Goal: Task Accomplishment & Management: Use online tool/utility

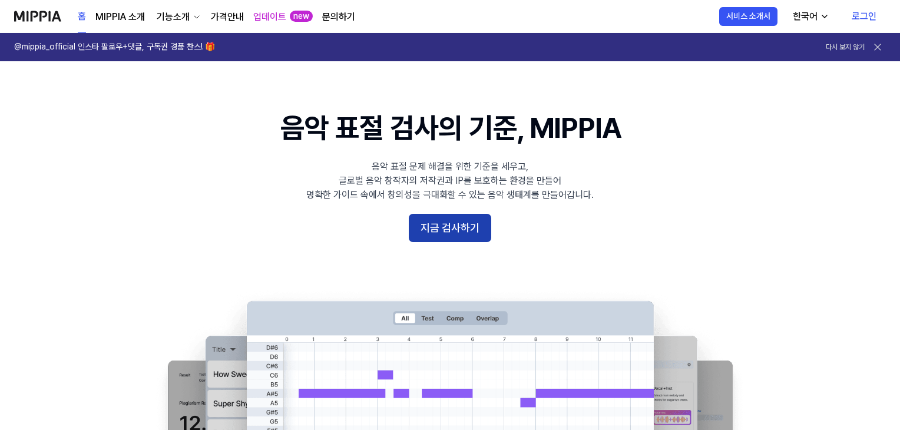
click at [429, 220] on button "지금 검사하기" at bounding box center [450, 228] width 82 height 28
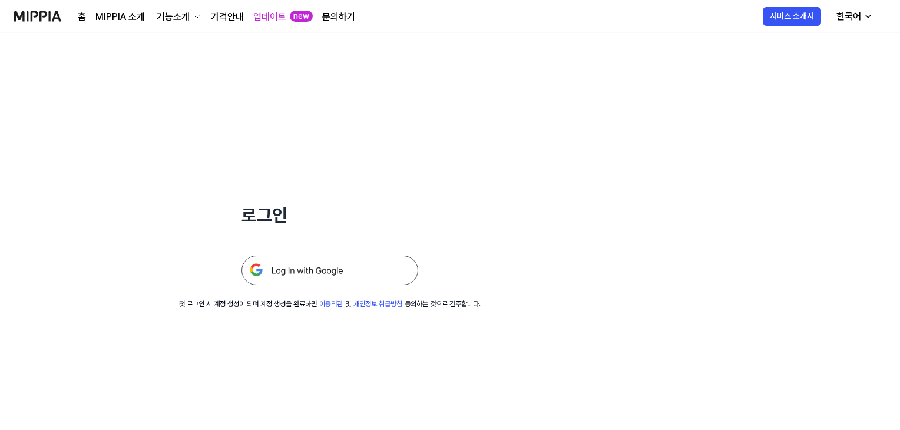
click at [311, 278] on img at bounding box center [329, 270] width 177 height 29
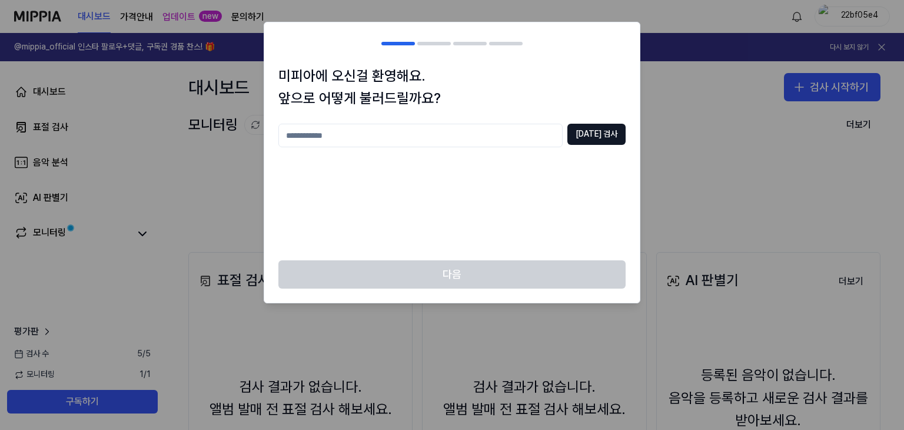
click at [438, 132] on input "text" at bounding box center [420, 136] width 284 height 24
click at [593, 128] on button "[DATE] 검사" at bounding box center [597, 134] width 58 height 21
click at [464, 137] on input "*" at bounding box center [420, 136] width 284 height 24
type input "****"
click at [592, 125] on button "[DATE] 검사" at bounding box center [597, 134] width 58 height 21
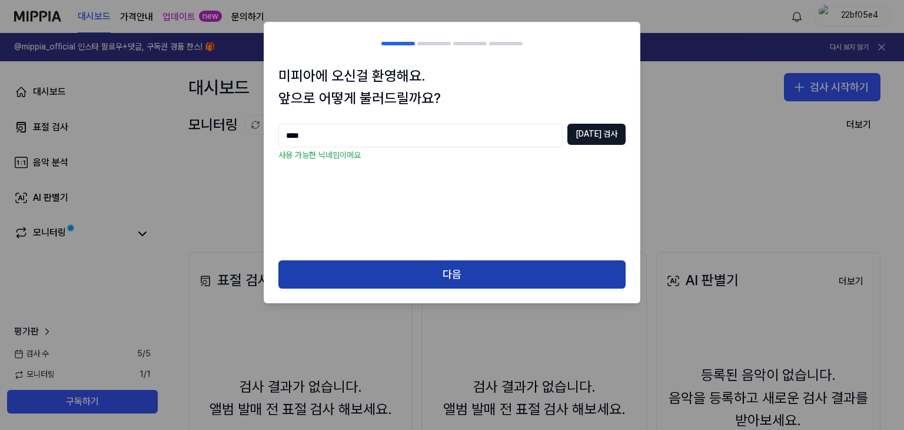
click at [498, 268] on button "다음" at bounding box center [451, 274] width 347 height 28
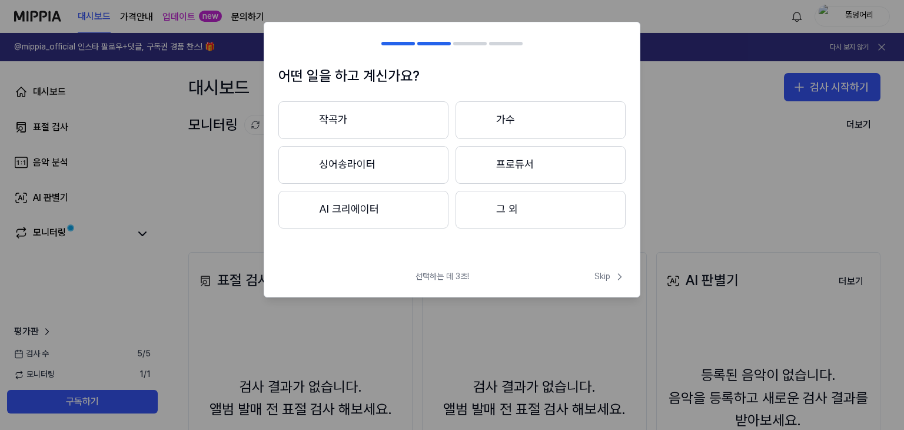
click at [543, 207] on button "그 외" at bounding box center [541, 210] width 170 height 38
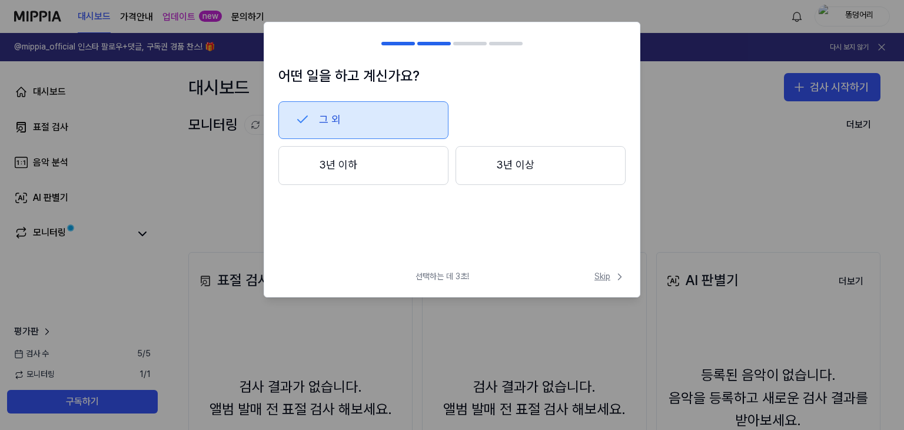
click at [610, 276] on span "Skip" at bounding box center [610, 277] width 31 height 12
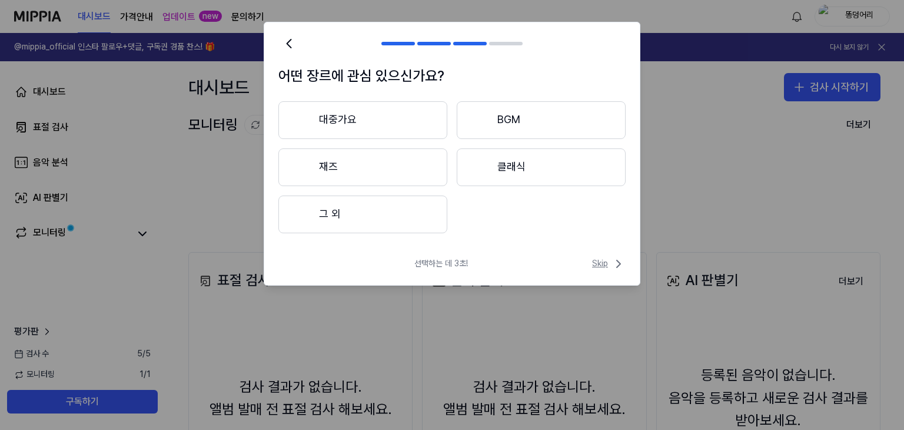
click at [603, 262] on span "Skip" at bounding box center [609, 264] width 34 height 14
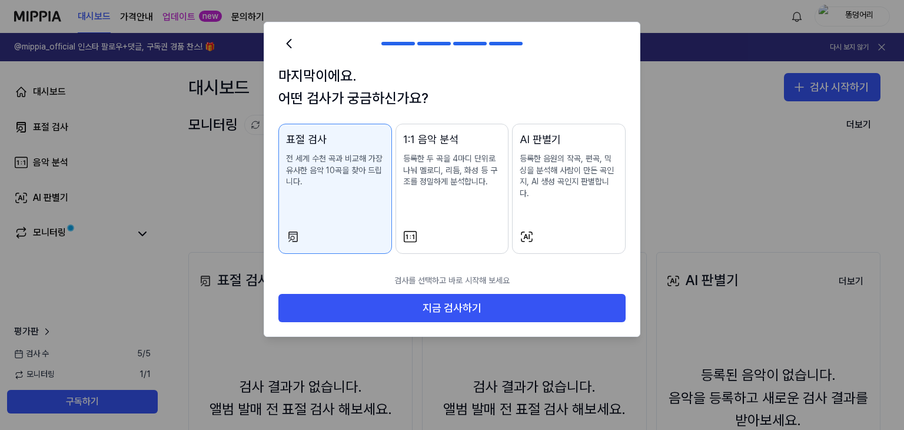
click at [603, 268] on p "검사를 선택하고 바로 시작해 보세요" at bounding box center [451, 281] width 347 height 26
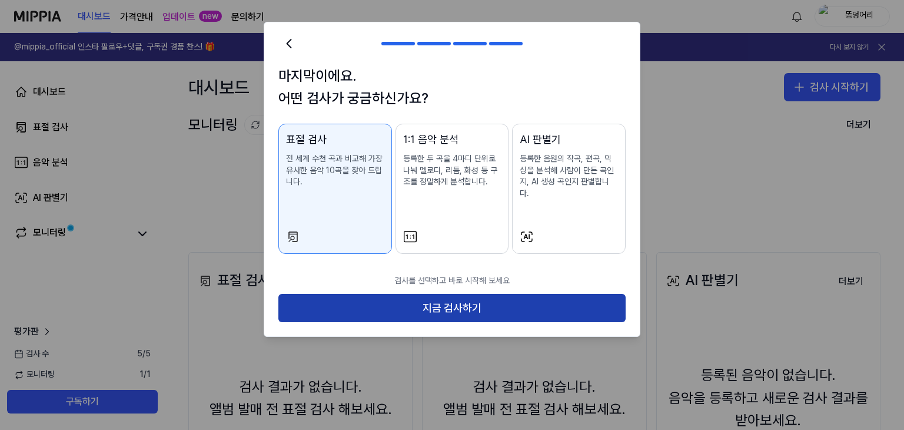
click at [514, 294] on button "지금 검사하기" at bounding box center [451, 308] width 347 height 28
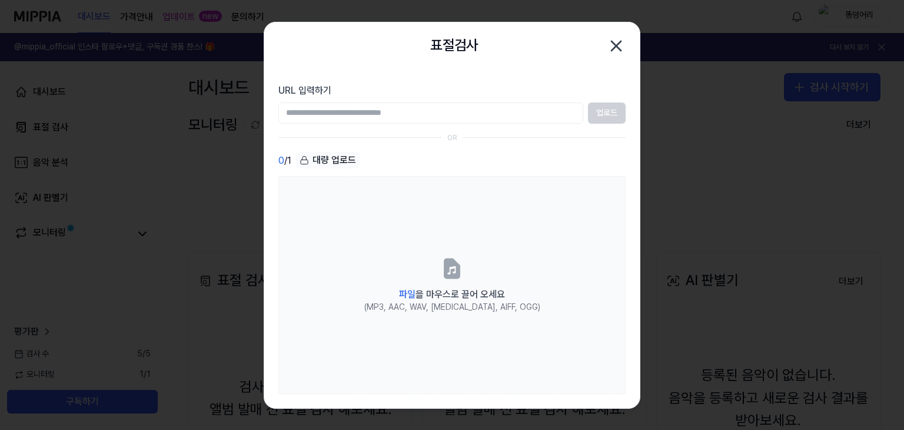
click at [381, 113] on input "URL 입력하기" at bounding box center [430, 112] width 305 height 21
paste input "**********"
type input "**********"
click at [598, 115] on button "업로드" at bounding box center [607, 112] width 38 height 21
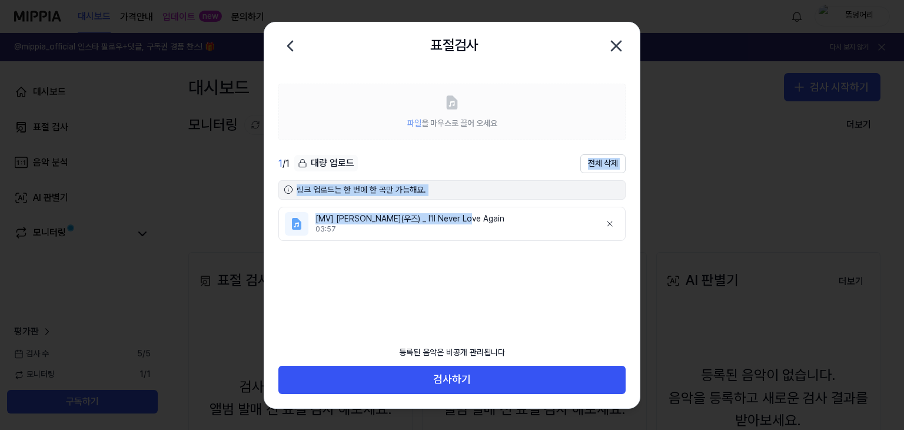
drag, startPoint x: 493, startPoint y: 220, endPoint x: 457, endPoint y: 201, distance: 40.6
click at [459, 191] on div "1 / 1 대량 업로드 전체 삭제 링크 업로드는 한 번에 한 곡만 가능해요. [MV] [PERSON_NAME](우즈) _ I'll Never …" at bounding box center [451, 246] width 347 height 185
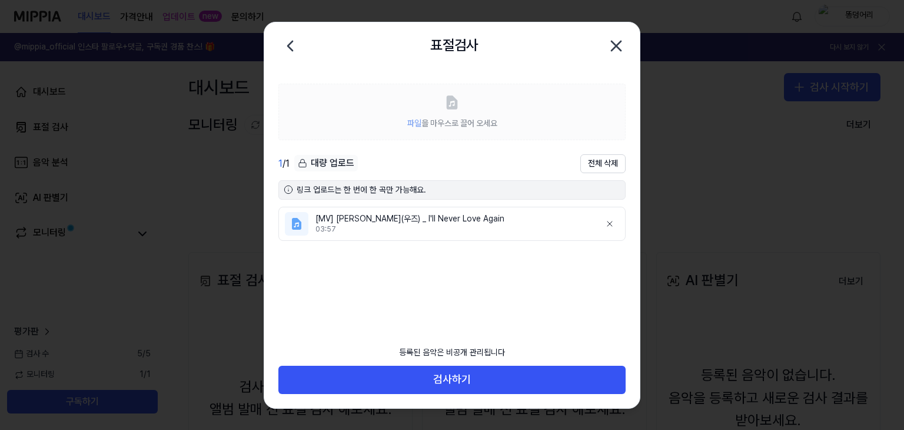
click at [429, 278] on ul "[MV] [PERSON_NAME](우즈) _ I'll Never Love Again 03:57" at bounding box center [451, 273] width 347 height 133
drag, startPoint x: 320, startPoint y: 222, endPoint x: 324, endPoint y: 230, distance: 9.0
click at [328, 228] on div "[MV] [PERSON_NAME](우즈) _ I'll Never Love Again 03:57" at bounding box center [454, 223] width 276 height 21
click at [308, 253] on ul "[MV] [PERSON_NAME](우즈) _ I'll Never Love Again 03:57" at bounding box center [451, 273] width 347 height 133
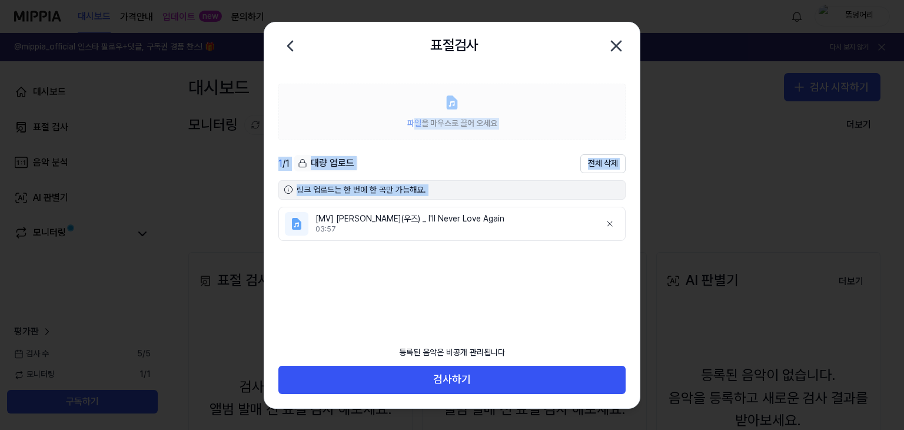
drag, startPoint x: 293, startPoint y: 227, endPoint x: 408, endPoint y: 120, distance: 157.1
click at [408, 120] on div "파일 을 마우스로 끌어 오세요 1 / 1 대량 업로드 전체 삭제 링크 업로드는 한 번에 한 곡만 가능해요. [MV] [PERSON_NAME](…" at bounding box center [452, 204] width 376 height 270
click at [400, 128] on label "파일 을 마우스로 끌어 오세요" at bounding box center [451, 112] width 347 height 57
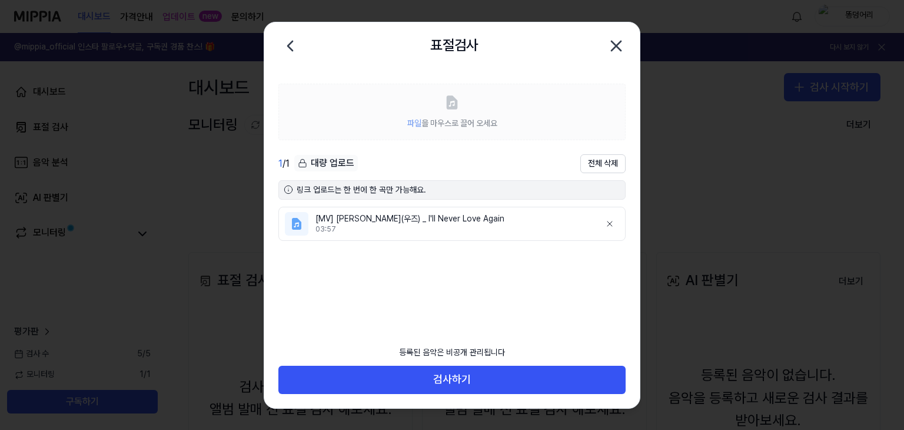
drag, startPoint x: 303, startPoint y: 227, endPoint x: 297, endPoint y: 234, distance: 8.4
click at [297, 234] on div at bounding box center [297, 224] width 24 height 24
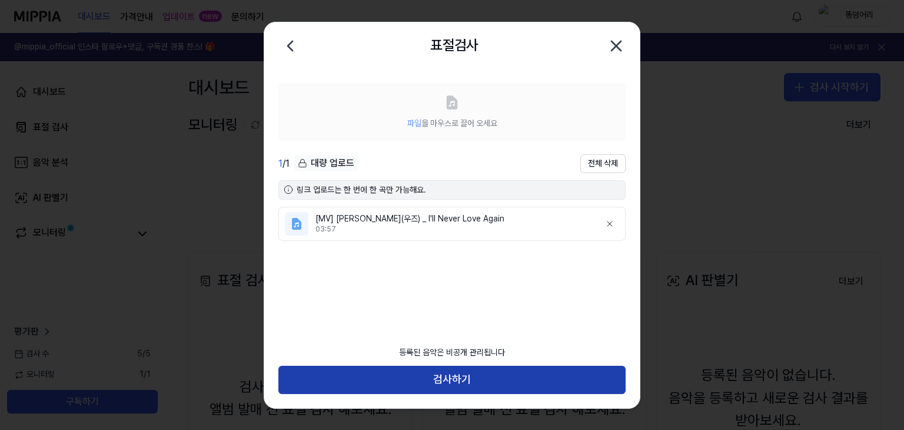
click at [486, 371] on button "검사하기" at bounding box center [451, 380] width 347 height 28
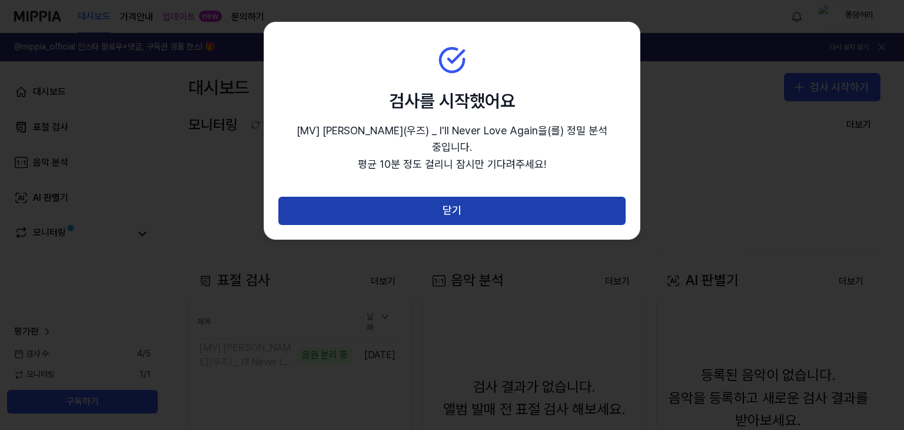
click at [482, 197] on button "닫기" at bounding box center [451, 211] width 347 height 28
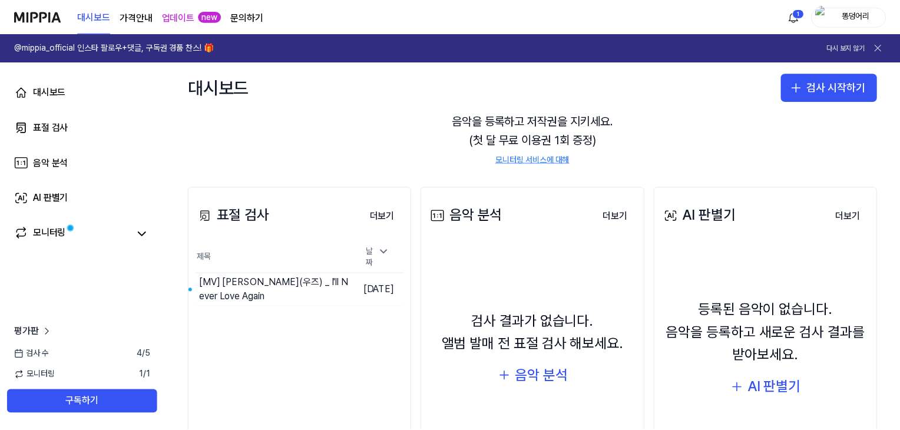
scroll to position [65, 0]
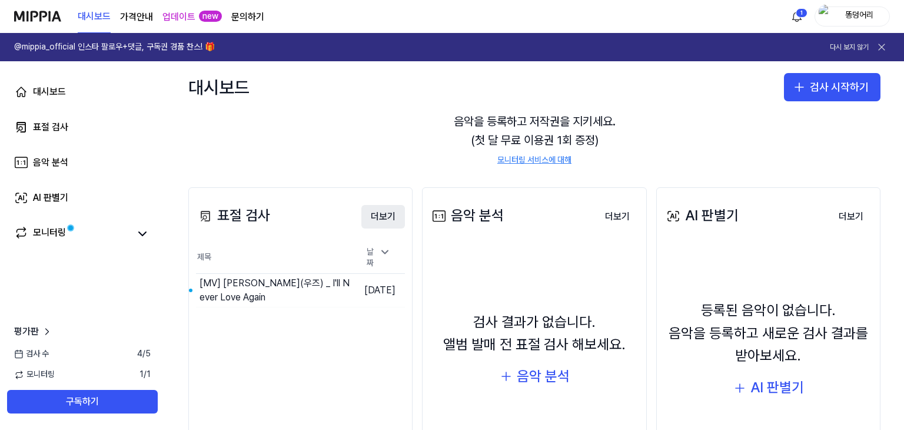
click at [380, 216] on button "더보기" at bounding box center [383, 217] width 44 height 24
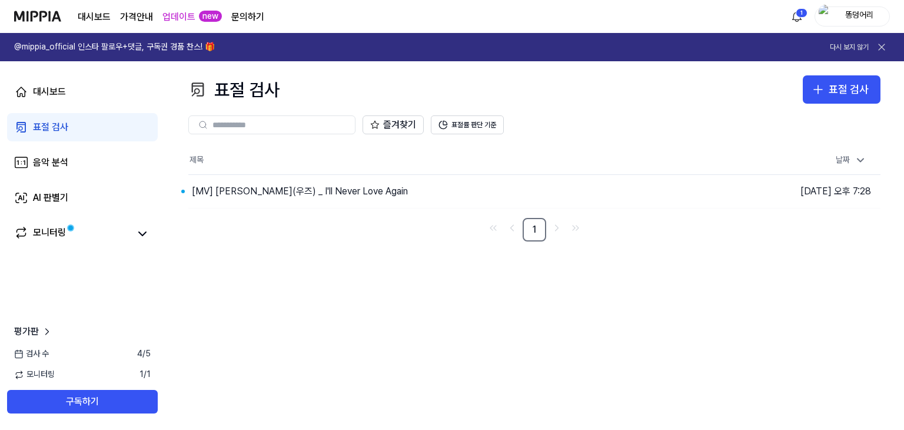
click at [379, 213] on div "제목 날짜 [MV] [PERSON_NAME](우즈) _ I'll Never Love Again 이동하기 [DATE] 오후 7:28 1" at bounding box center [534, 193] width 692 height 95
click at [626, 187] on button "이동하기" at bounding box center [634, 191] width 42 height 19
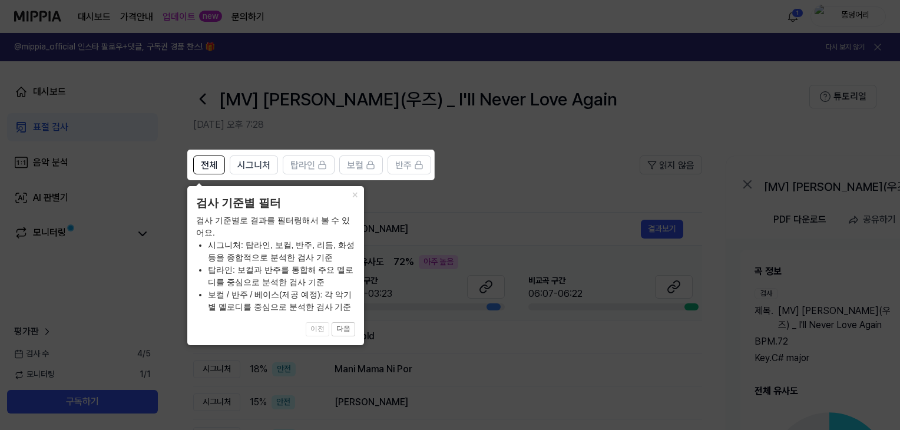
click at [355, 329] on div "× 검사 기준별 필터 검사 기준별로 결과를 필터링해서 볼 수 있어요. 시그니처: 탑라인, 보컬, 반주, 리듬, 화성 등을 종합적으로 분석한 검…" at bounding box center [275, 265] width 177 height 159
click at [340, 326] on div "× 검사 기준별 필터 검사 기준별로 결과를 필터링해서 볼 수 있어요. 시그니처: 탑라인, 보컬, 반주, 리듬, 화성 등을 종합적으로 분석한 검…" at bounding box center [275, 265] width 177 height 159
click at [340, 326] on button "다음" at bounding box center [343, 329] width 24 height 14
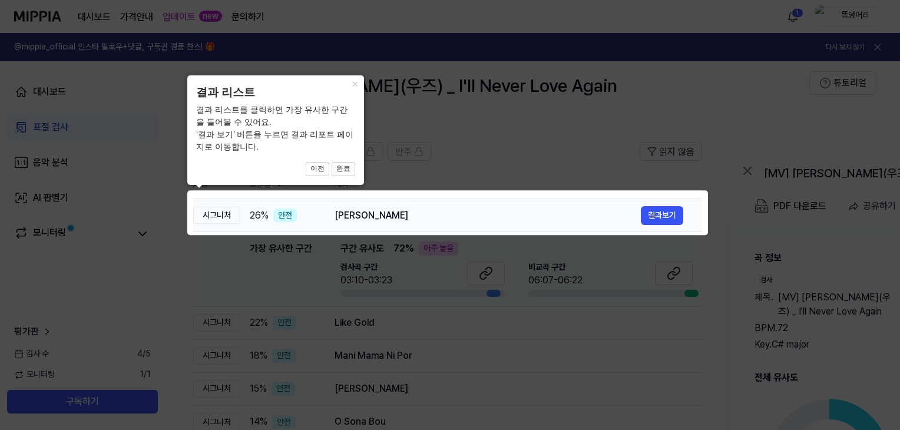
scroll to position [16, 0]
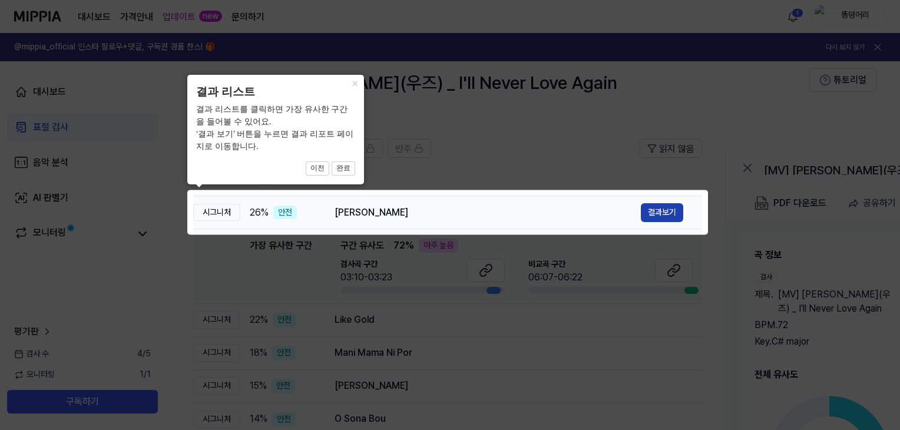
click at [665, 212] on button "결과보기" at bounding box center [662, 212] width 42 height 19
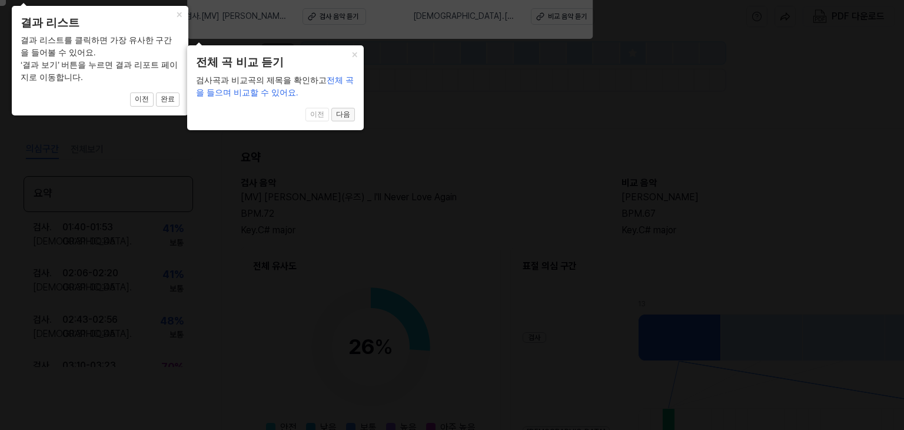
click at [341, 116] on button "다음" at bounding box center [343, 115] width 24 height 14
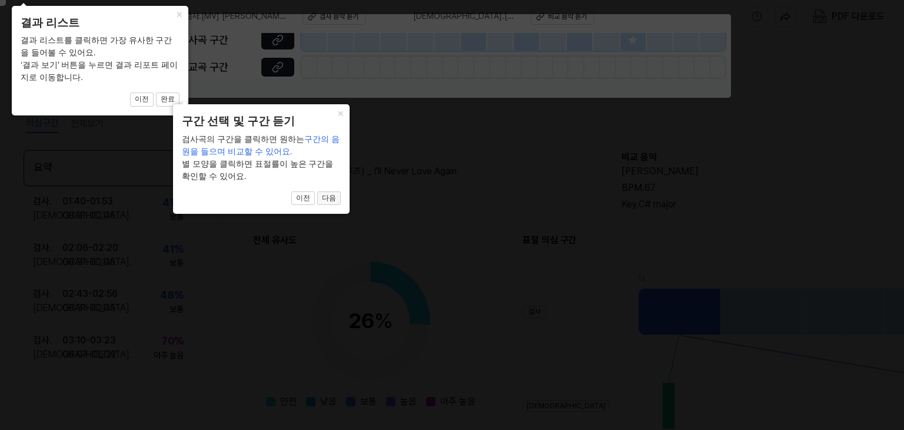
click at [326, 197] on button "다음" at bounding box center [329, 198] width 24 height 14
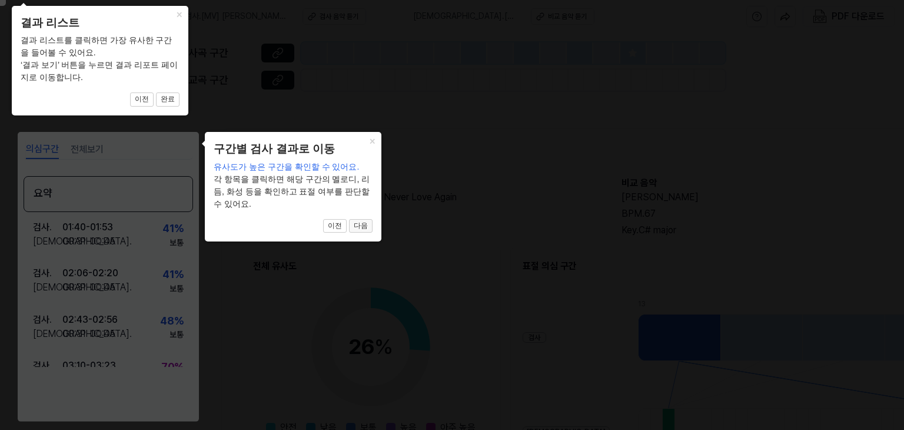
click at [366, 224] on button "다음" at bounding box center [361, 226] width 24 height 14
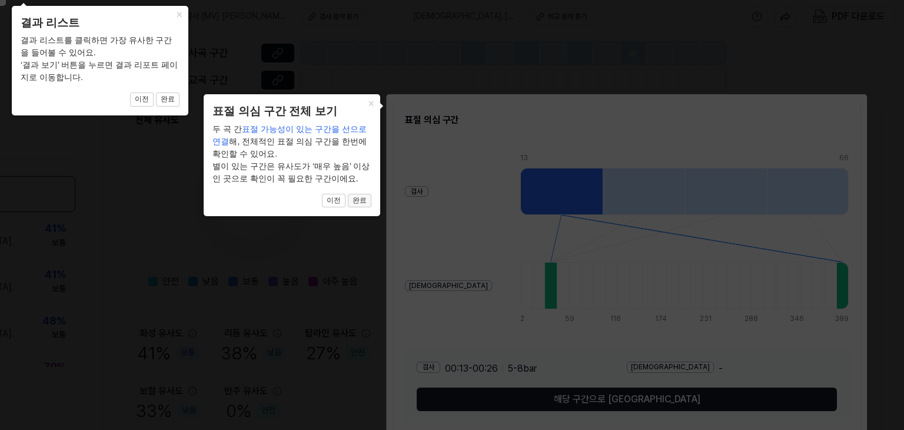
click at [361, 199] on button "완료" at bounding box center [360, 201] width 24 height 14
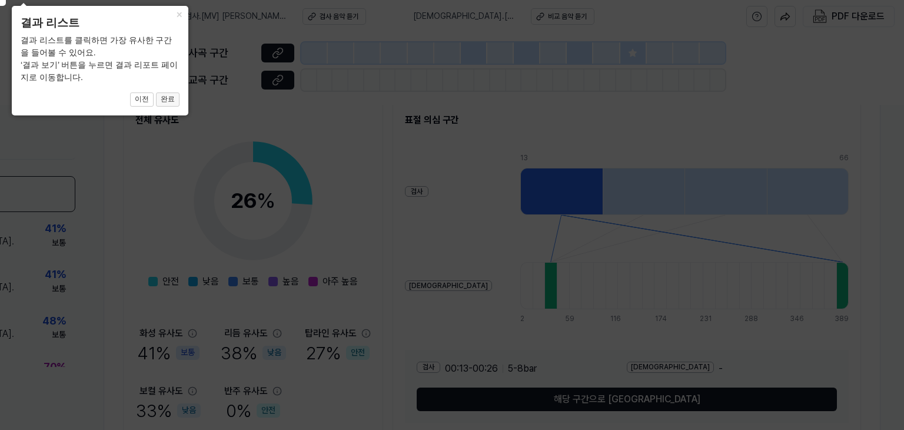
click at [170, 99] on button "완료" at bounding box center [168, 99] width 24 height 14
click at [177, 16] on button "×" at bounding box center [179, 14] width 19 height 16
click at [145, 100] on button "이전" at bounding box center [142, 99] width 24 height 14
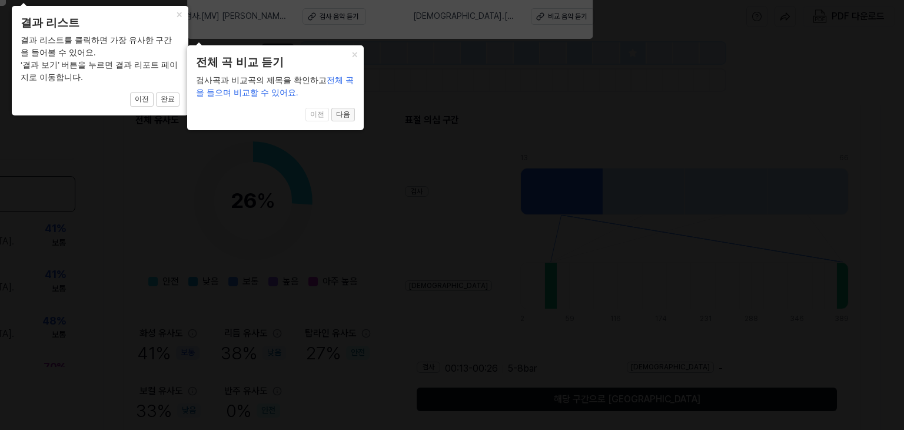
click at [339, 116] on button "다음" at bounding box center [343, 115] width 24 height 14
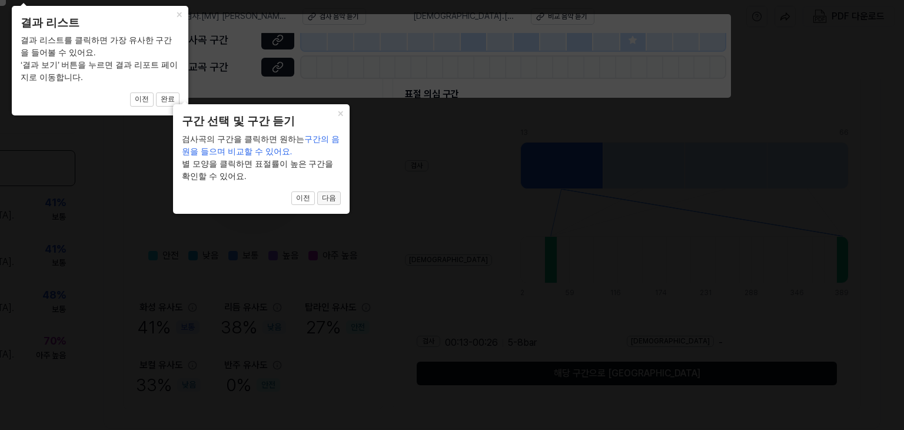
click at [325, 195] on button "다음" at bounding box center [329, 198] width 24 height 14
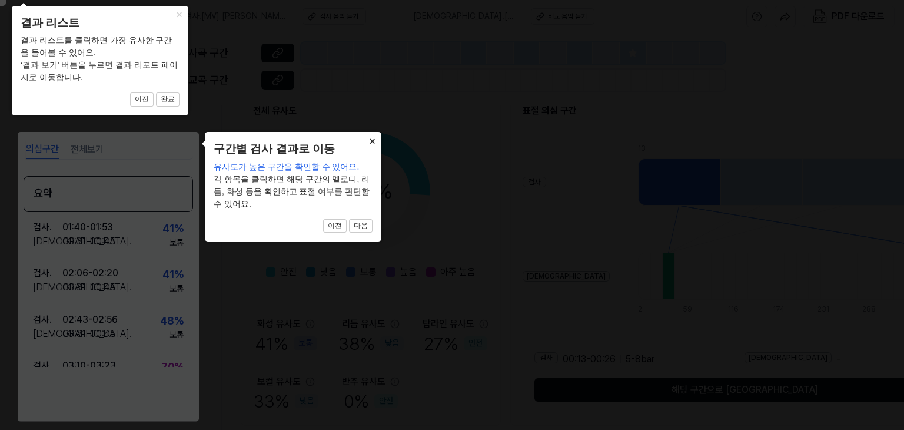
click at [372, 144] on button "×" at bounding box center [372, 140] width 19 height 16
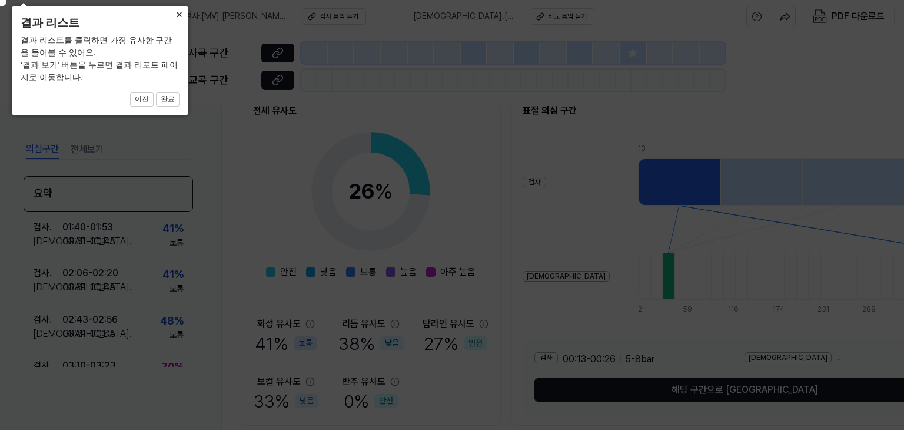
click at [180, 14] on button "×" at bounding box center [179, 14] width 19 height 16
click at [181, 10] on button "×" at bounding box center [179, 14] width 19 height 16
click at [181, 12] on button "×" at bounding box center [179, 14] width 19 height 16
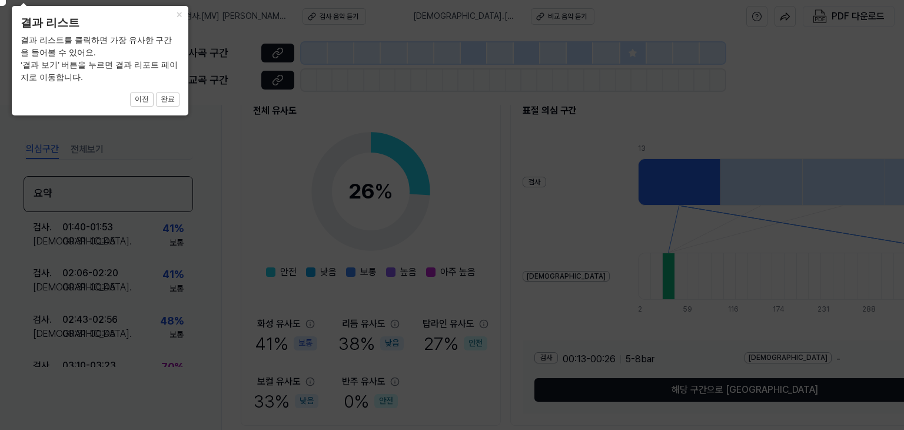
click at [165, 92] on div "× 결과 리스트 결과 리스트를 클릭하면 가장 유사한 구간을 들어볼 수 있어요. ‘결과 보기’ 버튼을 누르면 결과 리포트 페이지로 이동합니다. …" at bounding box center [100, 61] width 177 height 110
click at [165, 106] on span "이전 완료" at bounding box center [100, 99] width 159 height 14
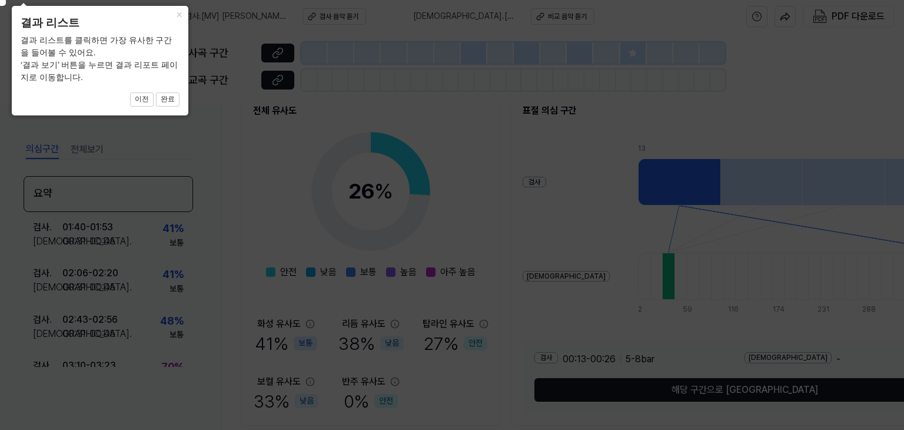
click at [165, 106] on span "이전 완료" at bounding box center [100, 99] width 159 height 14
click at [165, 99] on span "이전 완료" at bounding box center [100, 99] width 159 height 14
click at [176, 17] on button "×" at bounding box center [179, 14] width 19 height 16
click at [159, 88] on div "× 결과 리스트 결과 리스트를 클릭하면 가장 유사한 구간을 들어볼 수 있어요. ‘결과 보기’ 버튼을 누르면 결과 리포트 페이지로 이동합니다. …" at bounding box center [100, 61] width 177 height 110
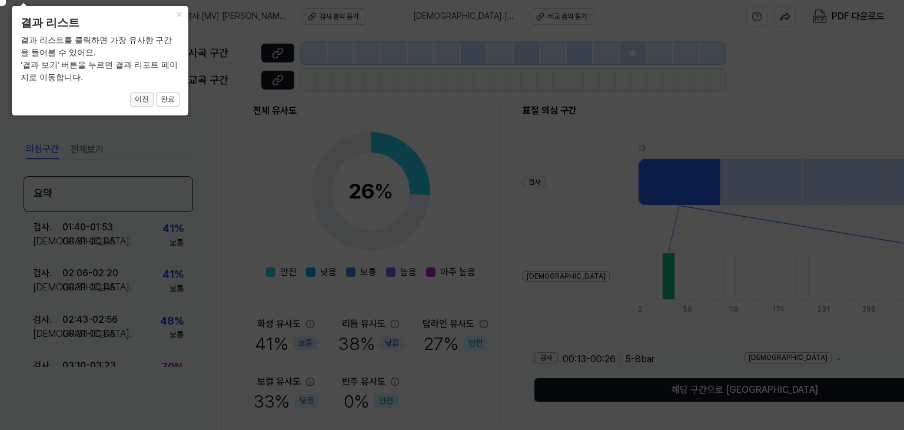
click at [151, 101] on button "이전" at bounding box center [142, 99] width 24 height 14
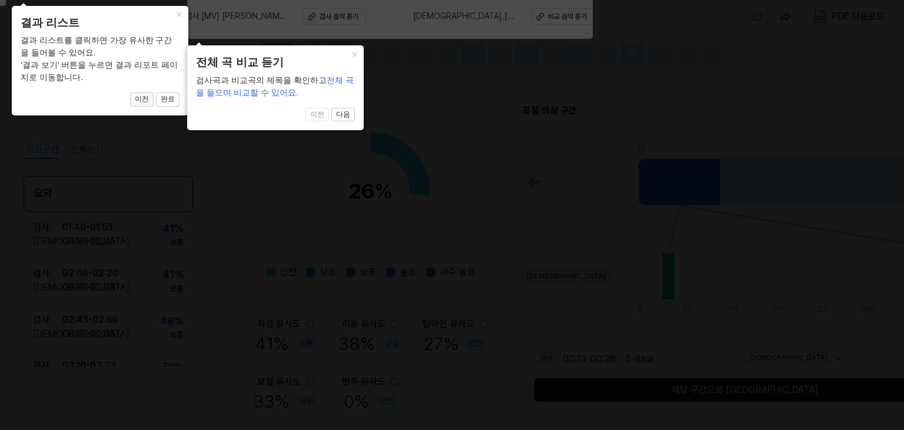
click at [151, 101] on button "이전" at bounding box center [142, 99] width 24 height 14
click at [330, 79] on span "전체 곡을 들으며 비교할 수 있어요." at bounding box center [275, 86] width 158 height 22
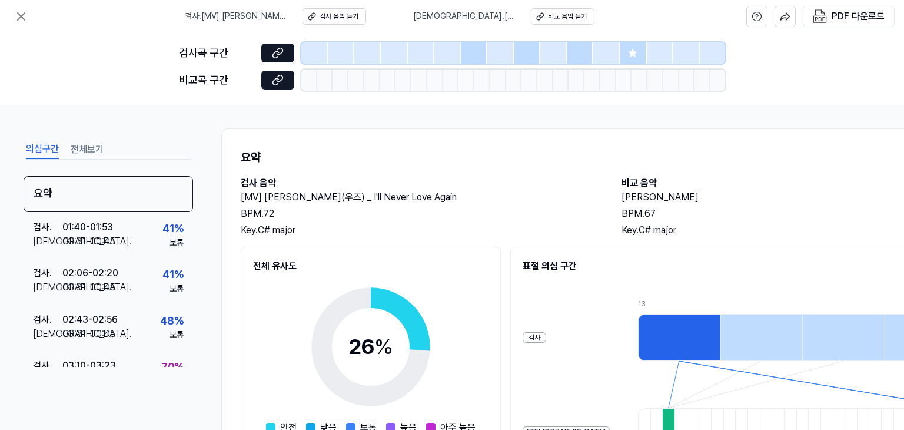
scroll to position [198, 0]
